Goal: Navigation & Orientation: Find specific page/section

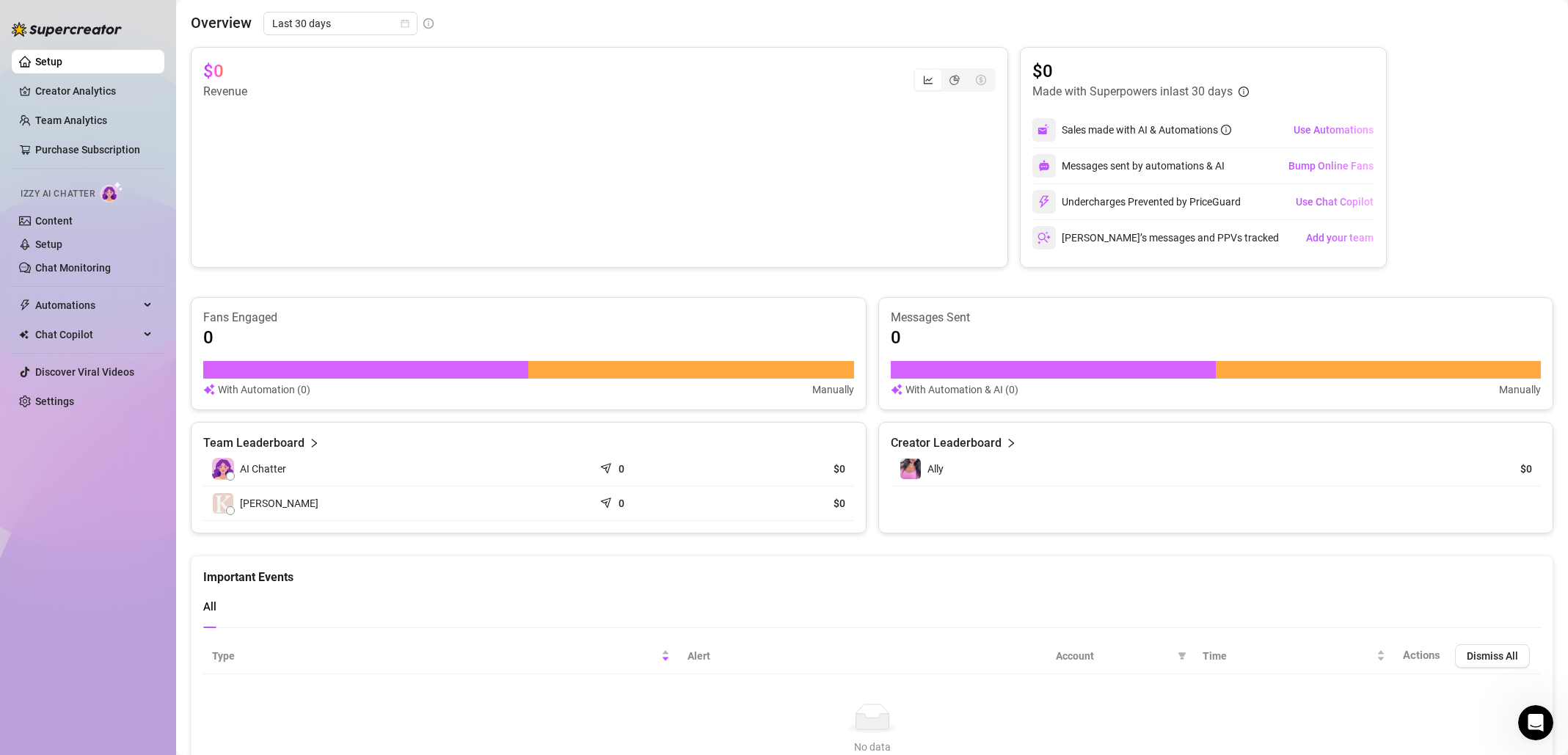
scroll to position [2, 0]
click at [121, 333] on span "Chat Copilot" at bounding box center [87, 334] width 105 height 23
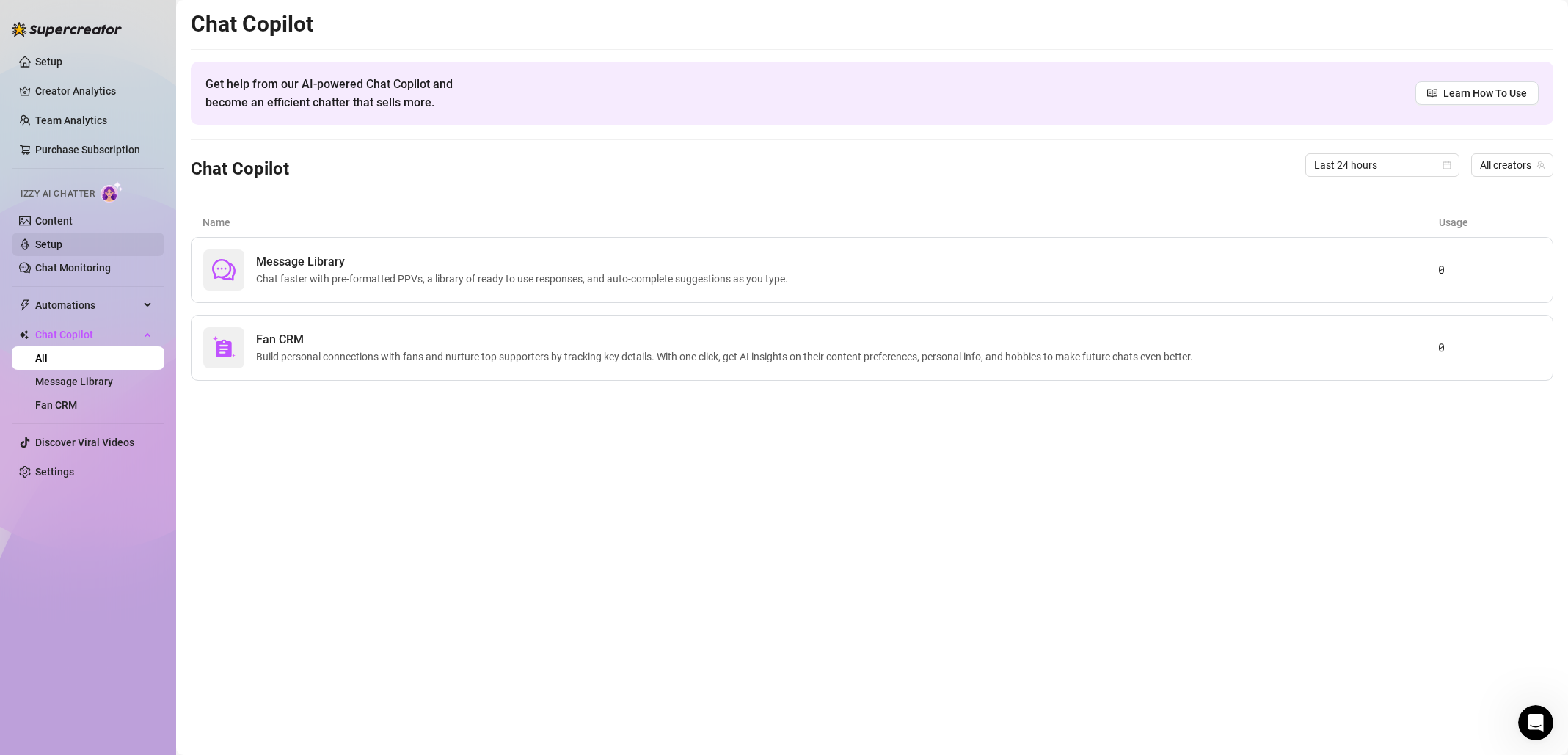
click at [63, 239] on link "Setup" at bounding box center [48, 244] width 27 height 12
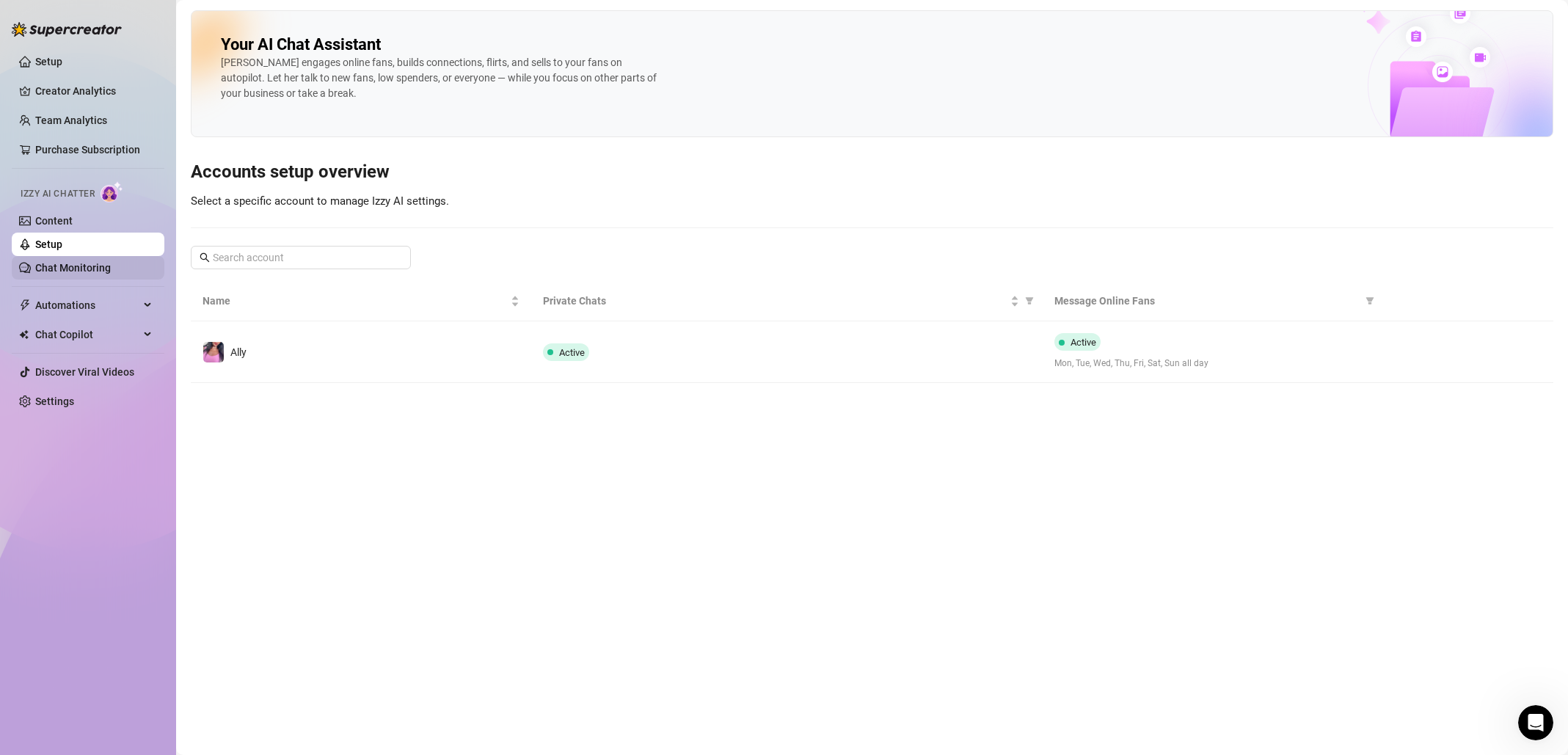
click at [95, 265] on link "Chat Monitoring" at bounding box center [72, 267] width 76 height 12
